Goal: Task Accomplishment & Management: Complete application form

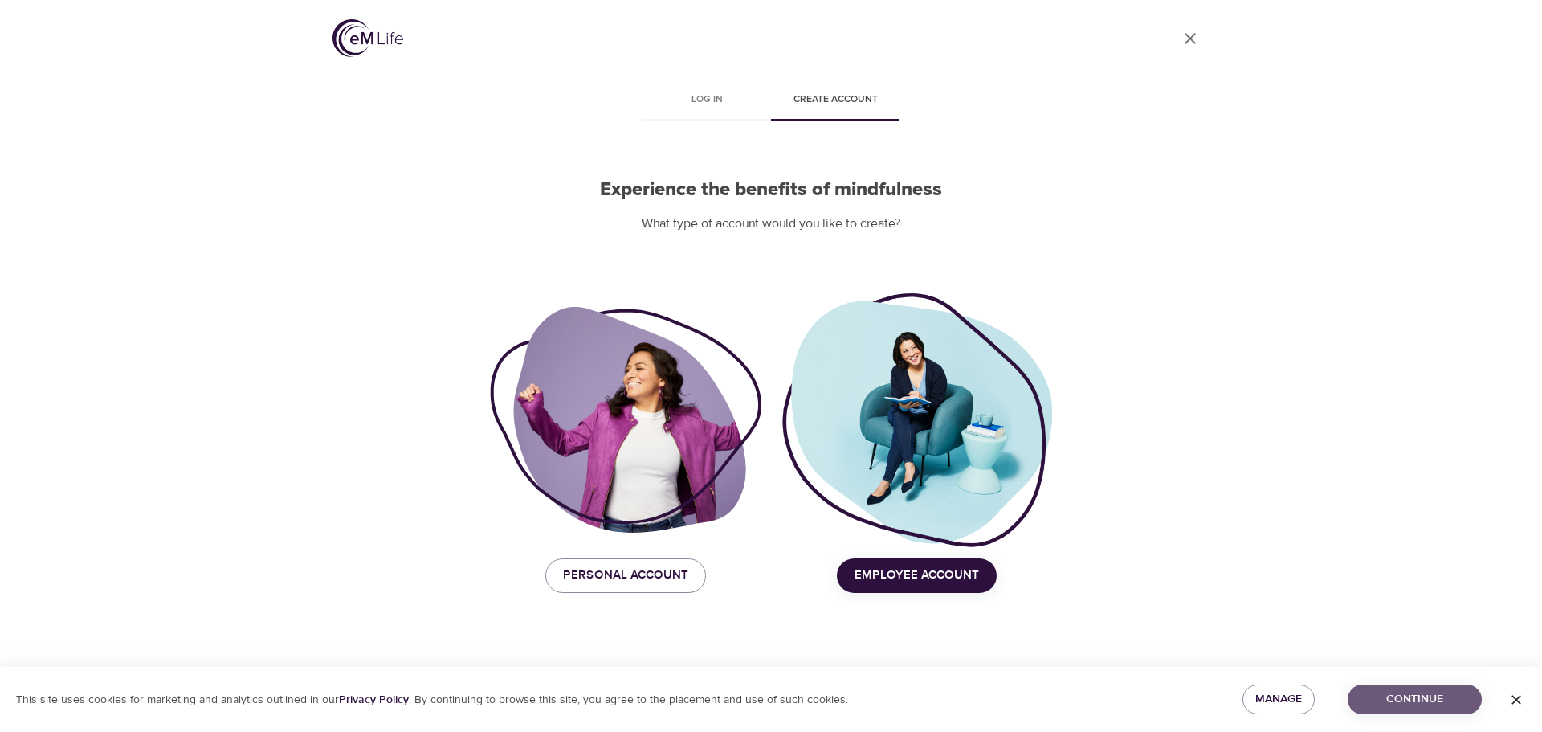
click at [1417, 702] on span "Continue" at bounding box center [1414, 699] width 108 height 20
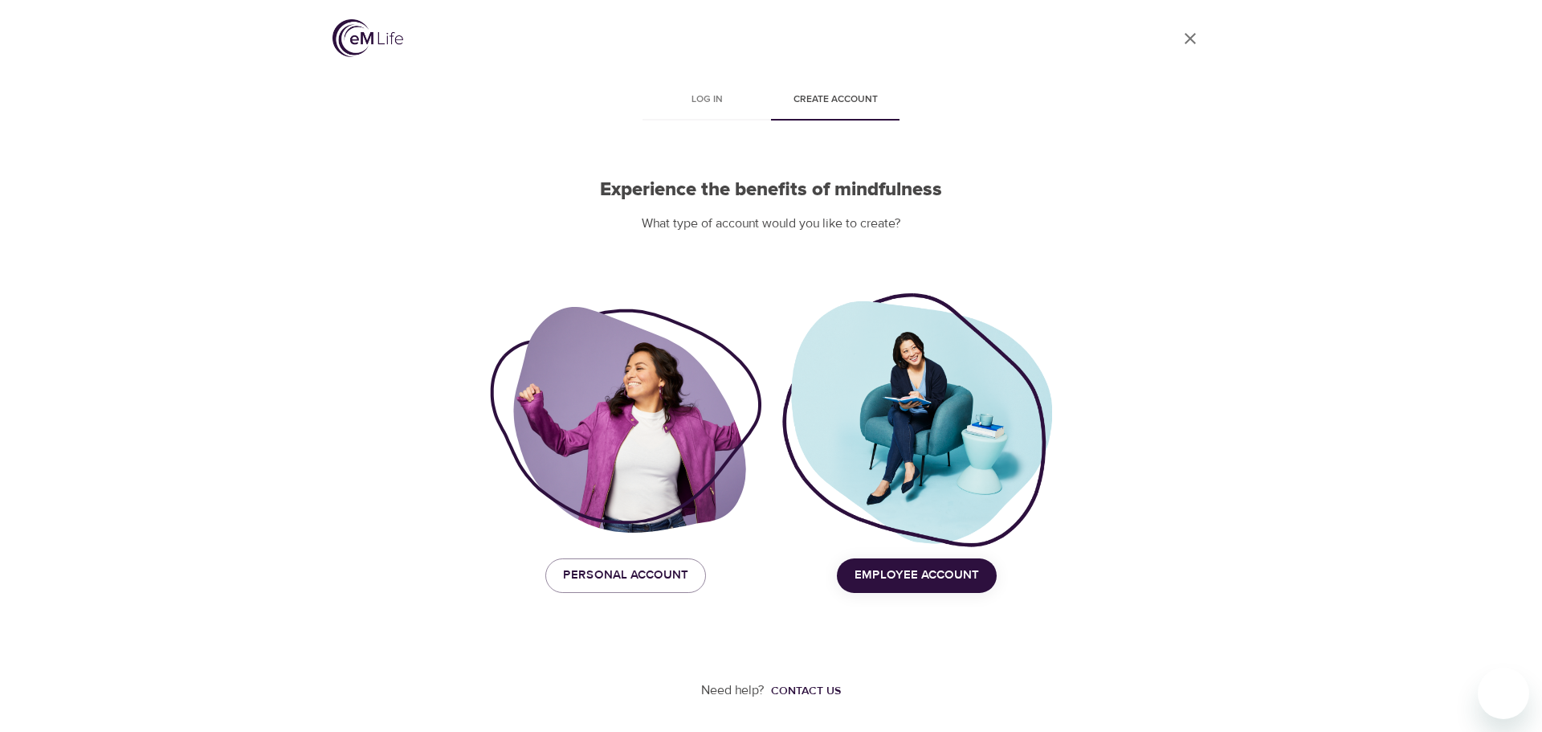
click at [944, 583] on span "Employee Account" at bounding box center [916, 575] width 124 height 21
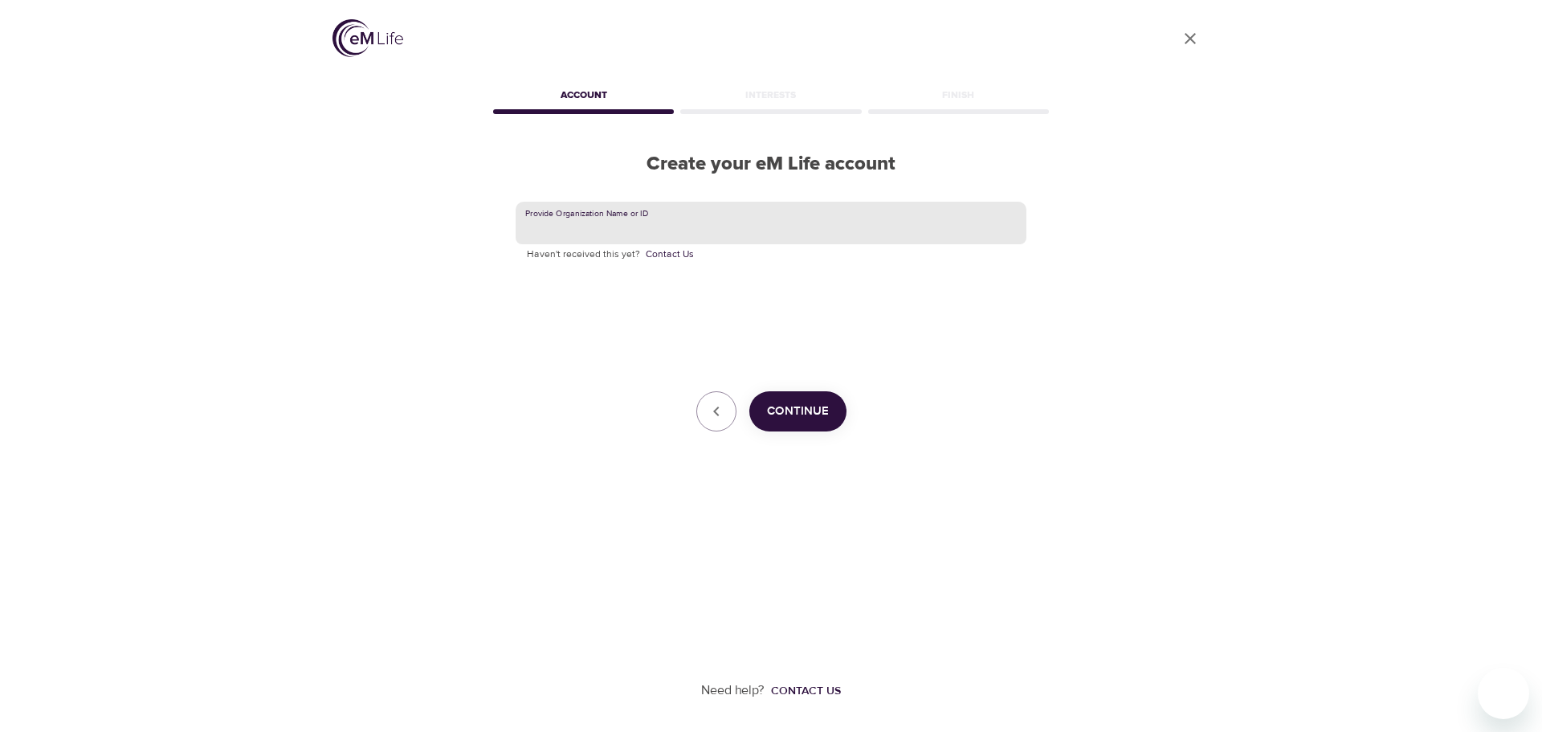
click at [691, 218] on input "text" at bounding box center [771, 223] width 511 height 43
type input "[US_STATE] Department of Insurance"
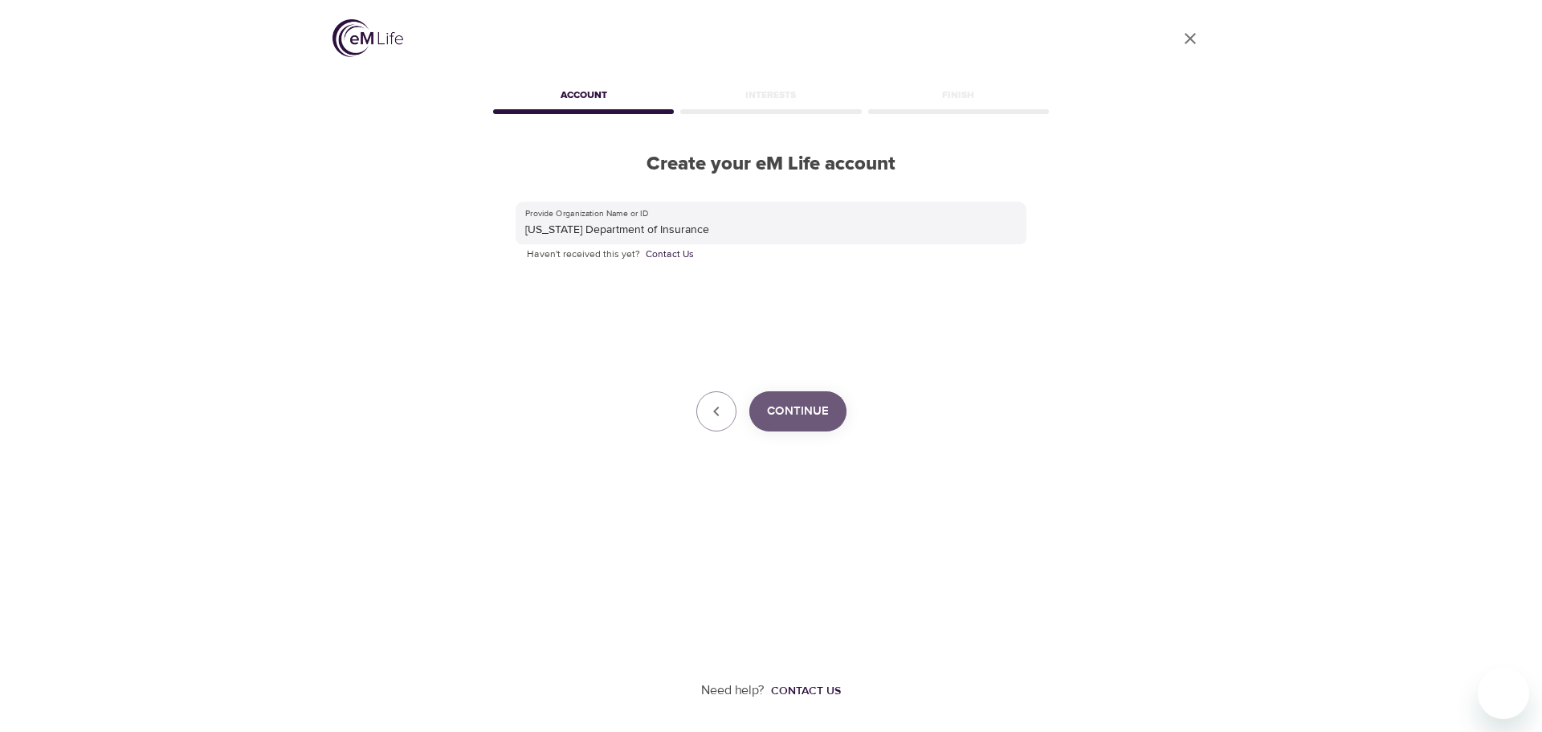
click at [813, 416] on span "Continue" at bounding box center [798, 411] width 62 height 21
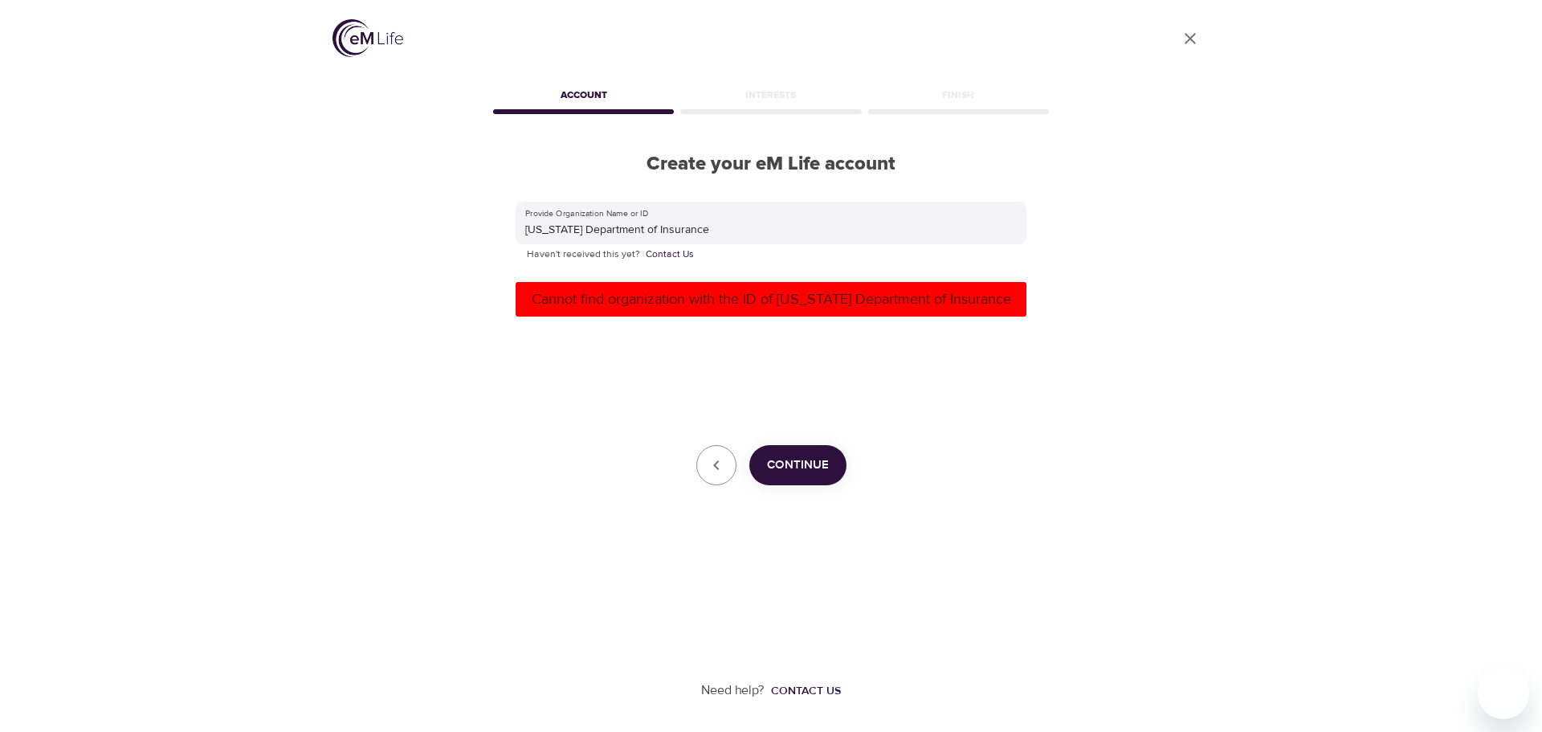
click at [834, 300] on p "Cannot find organization with the ID of [US_STATE] Department of Insurance" at bounding box center [771, 299] width 498 height 22
click at [692, 222] on input "[US_STATE] Department of Insurance" at bounding box center [771, 223] width 511 height 43
click at [662, 258] on link "Contact Us" at bounding box center [670, 255] width 48 height 16
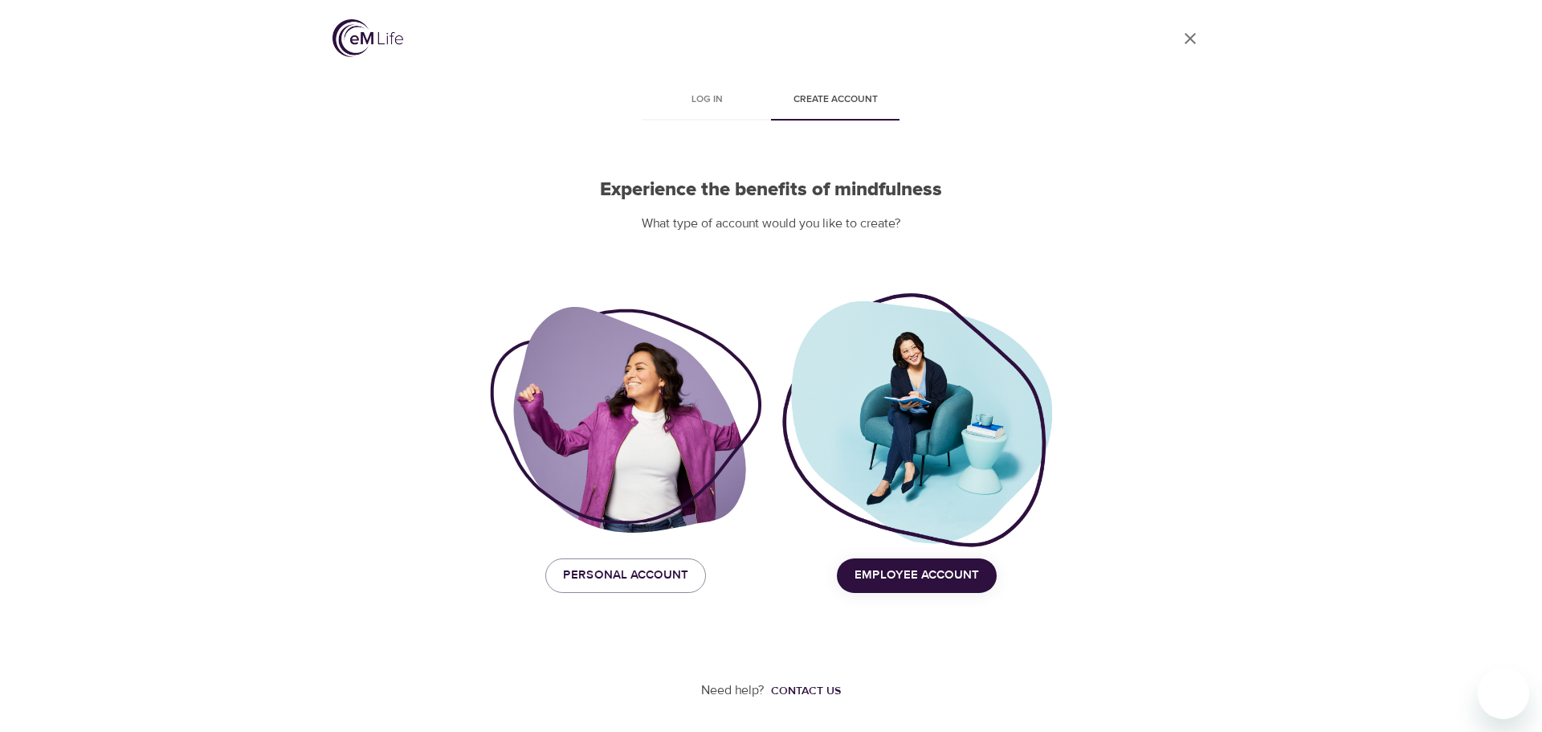
click at [570, 572] on span "Personal Account" at bounding box center [625, 575] width 125 height 21
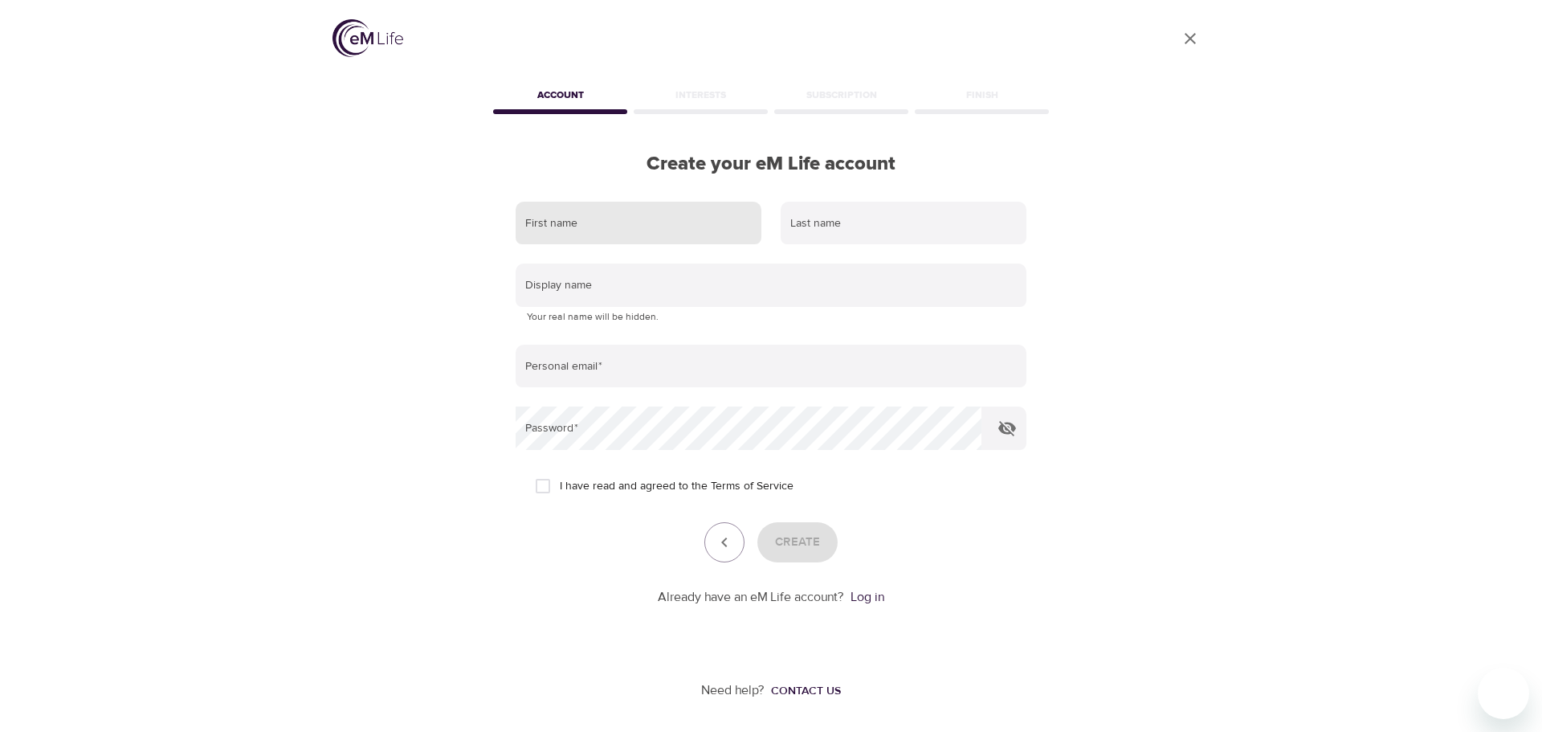
click at [537, 224] on input "text" at bounding box center [639, 223] width 246 height 43
type input "[PERSON_NAME]"
click at [838, 230] on input "text" at bounding box center [904, 223] width 246 height 43
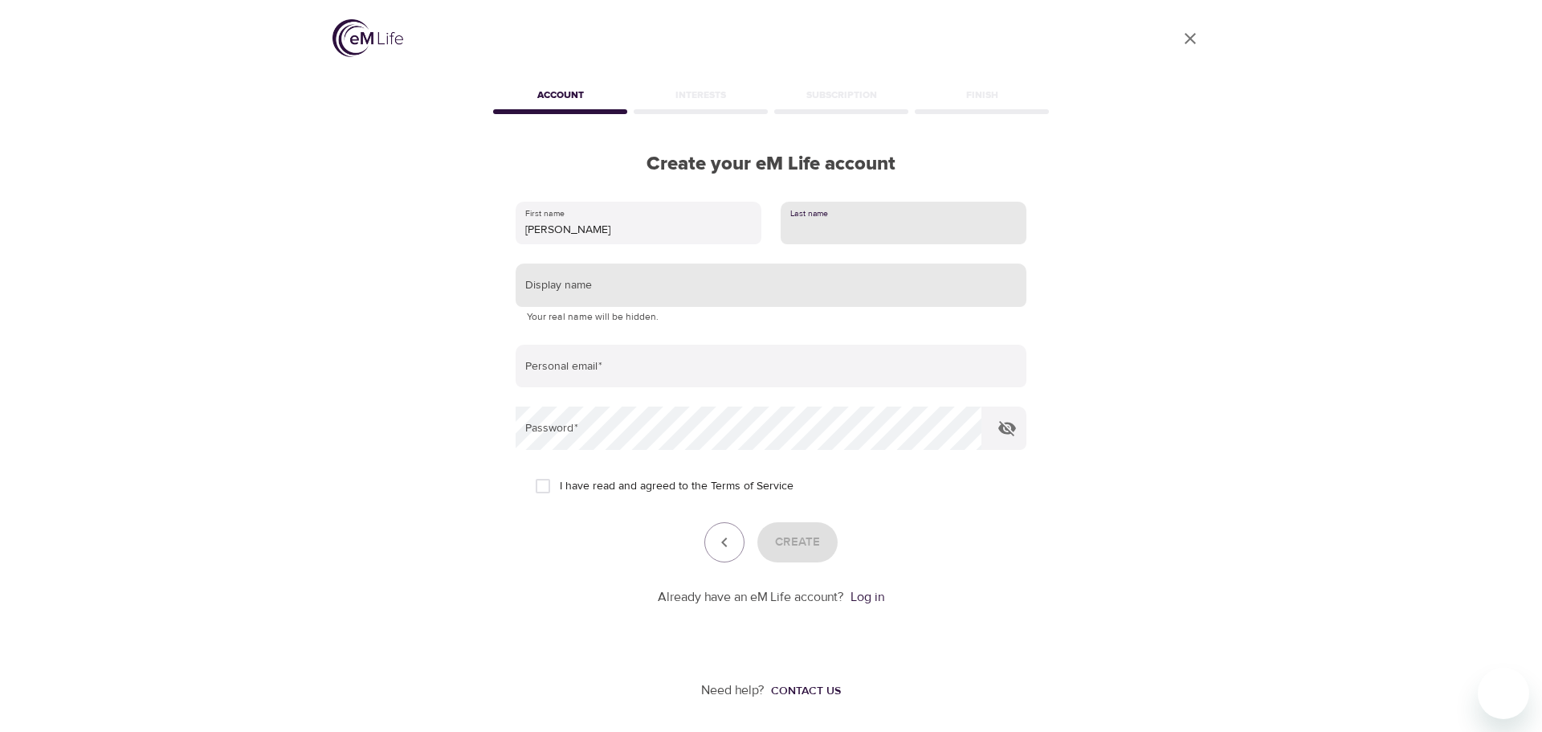
type input "Toynes"
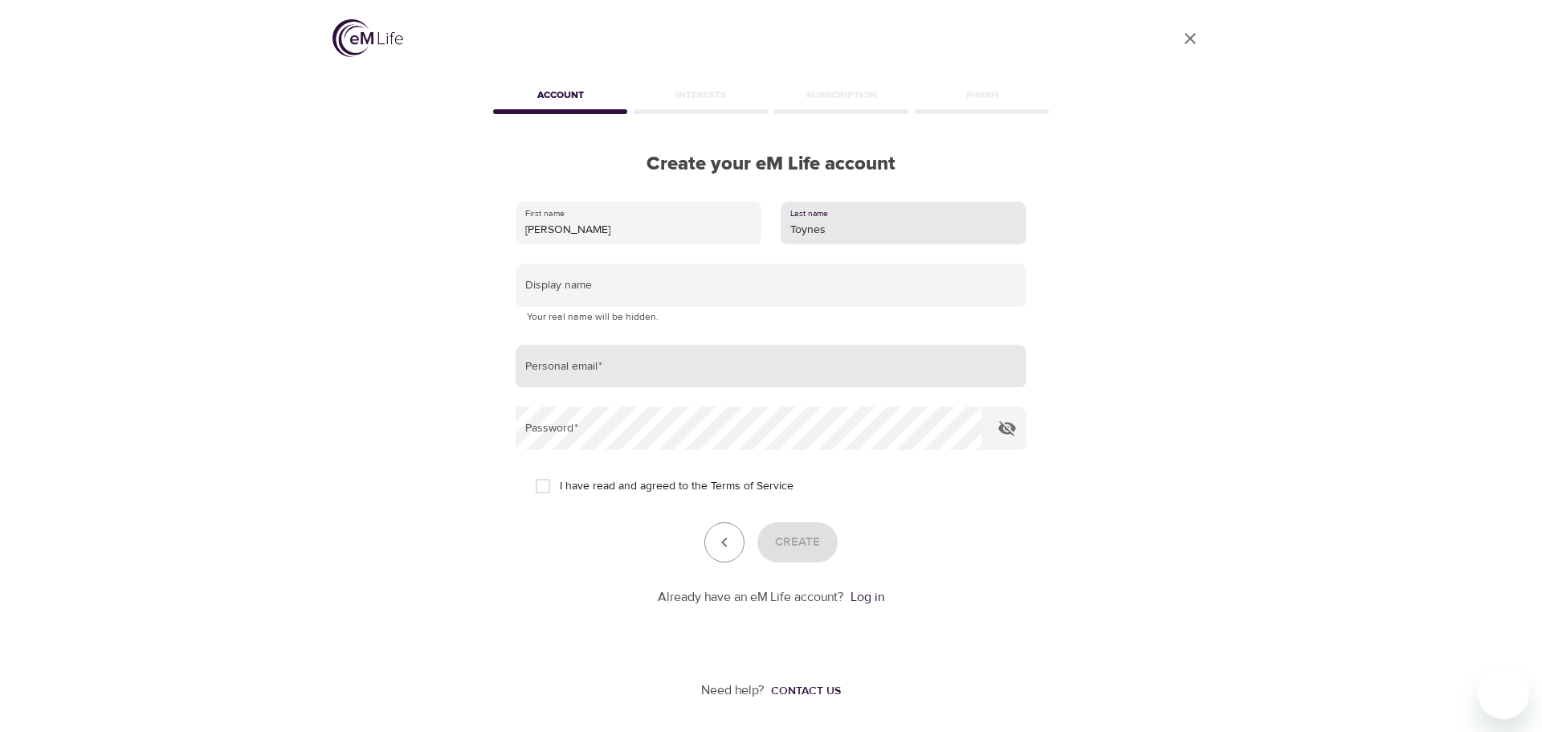
click at [603, 370] on input "email" at bounding box center [771, 366] width 511 height 43
type input "btoynes@gmail.com"
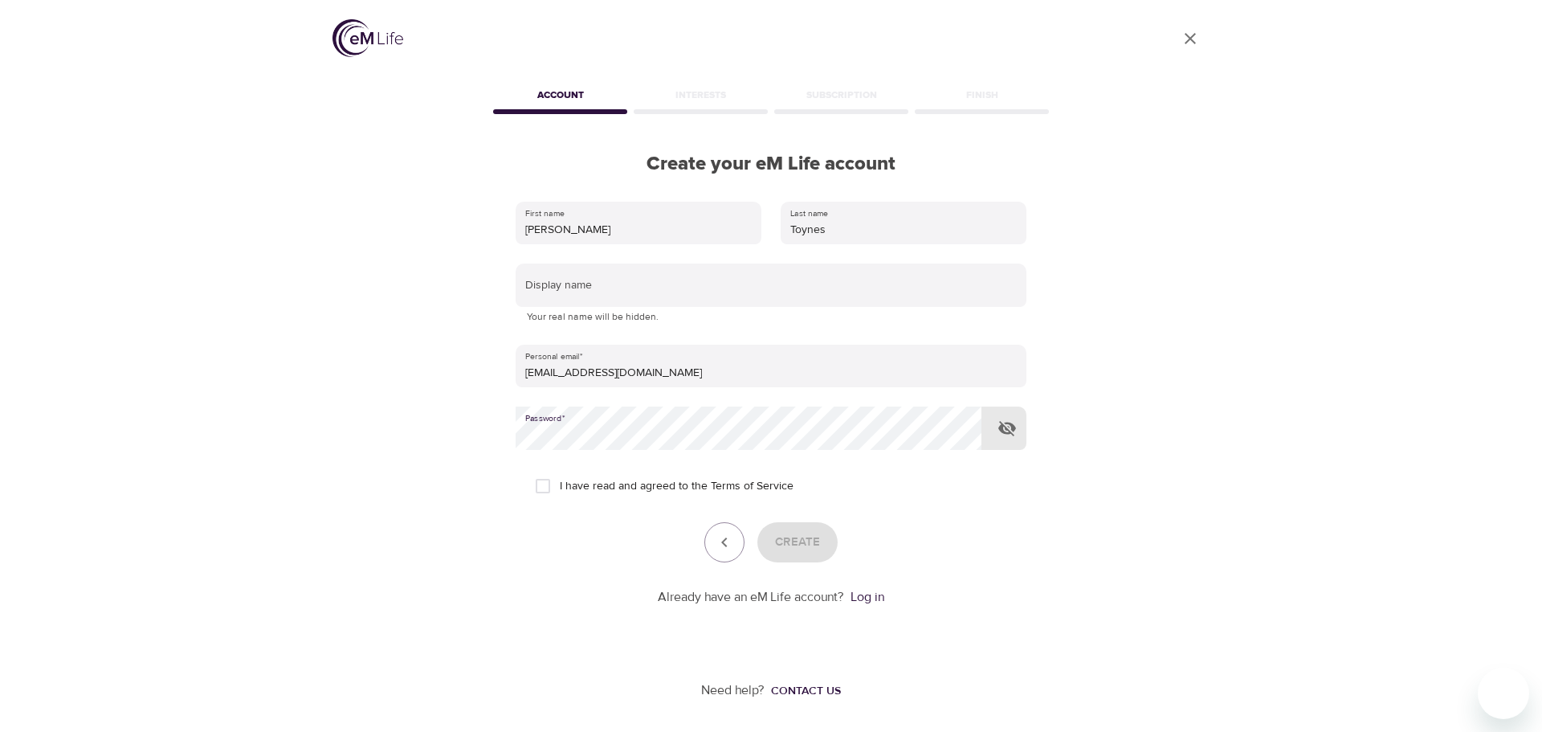
click at [1001, 421] on icon "button" at bounding box center [1006, 427] width 19 height 19
click at [573, 290] on input "text" at bounding box center [771, 284] width 511 height 43
click at [810, 549] on div "Create" at bounding box center [771, 542] width 511 height 40
